Goal: Find specific page/section: Find specific page/section

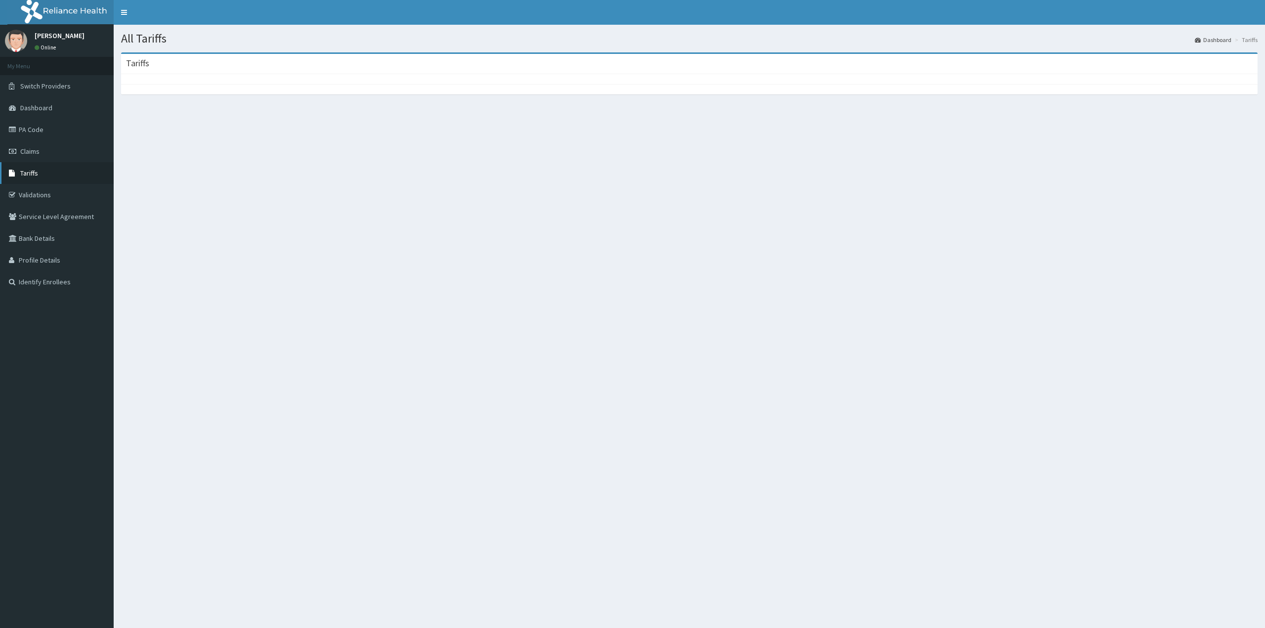
click at [38, 177] on link "Tariffs" at bounding box center [57, 173] width 114 height 22
